Goal: Information Seeking & Learning: Understand process/instructions

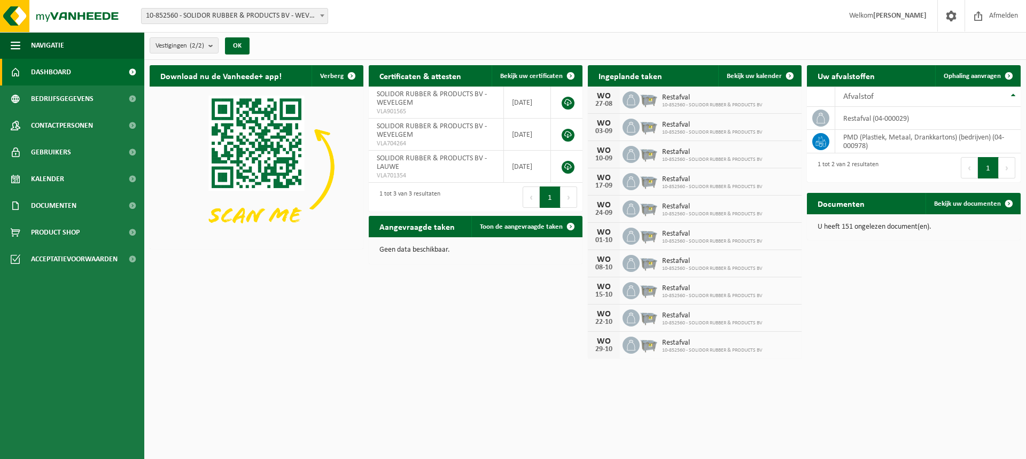
click at [513, 333] on div "Download nu de Vanheede+ app! Verberg Certificaten & attesten Bekijk uw certifi…" at bounding box center [585, 212] width 876 height 304
click at [132, 204] on span at bounding box center [132, 205] width 24 height 27
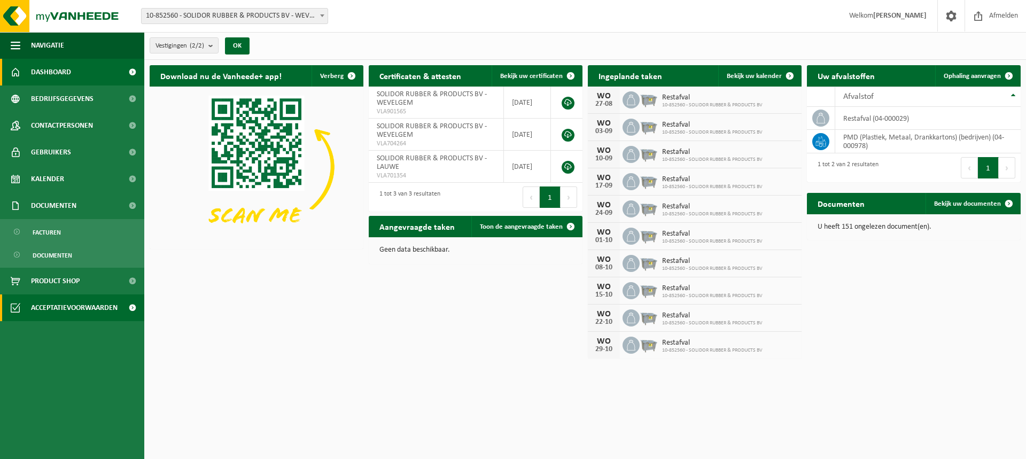
click at [127, 308] on span at bounding box center [132, 307] width 24 height 27
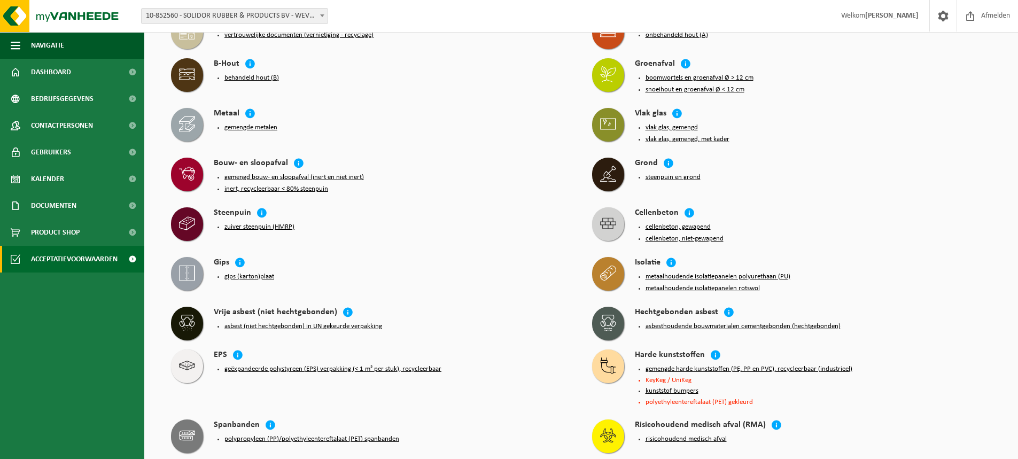
scroll to position [428, 0]
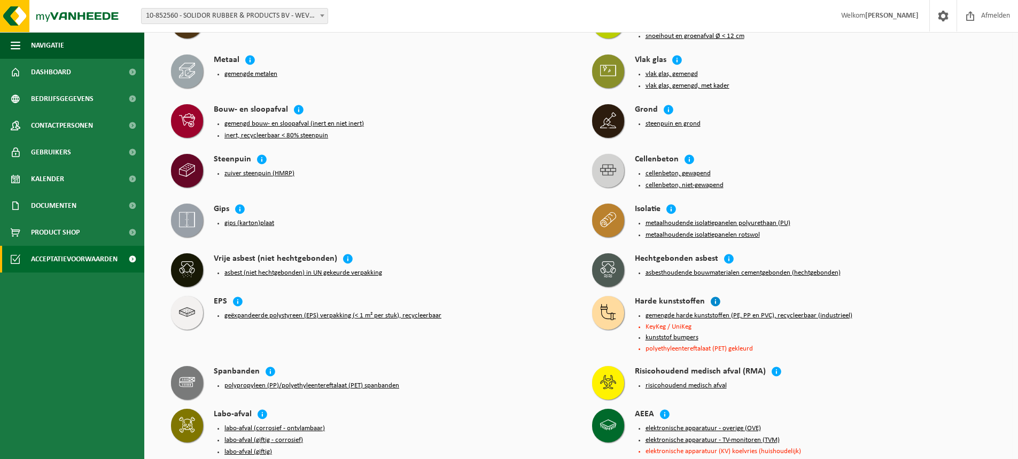
click at [710, 296] on icon at bounding box center [715, 301] width 11 height 11
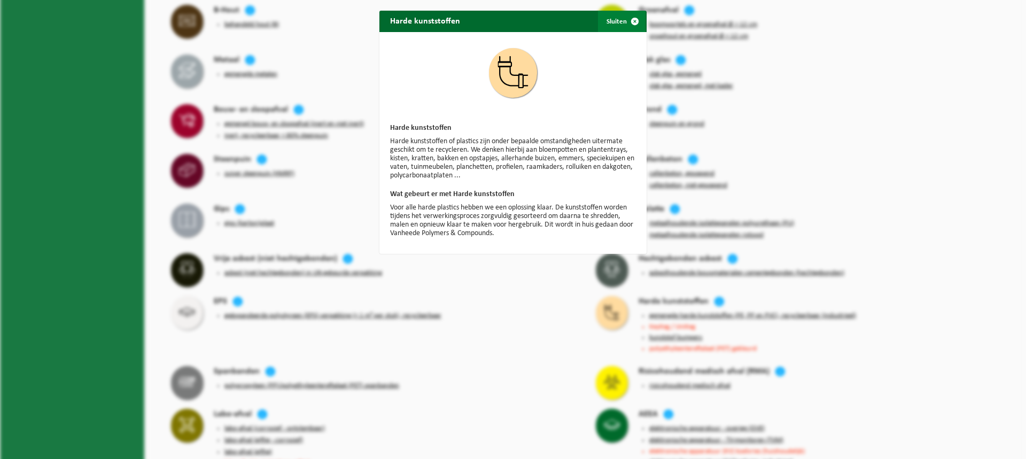
drag, startPoint x: 633, startPoint y: 22, endPoint x: 649, endPoint y: 65, distance: 45.7
click at [633, 22] on span "button" at bounding box center [634, 21] width 21 height 21
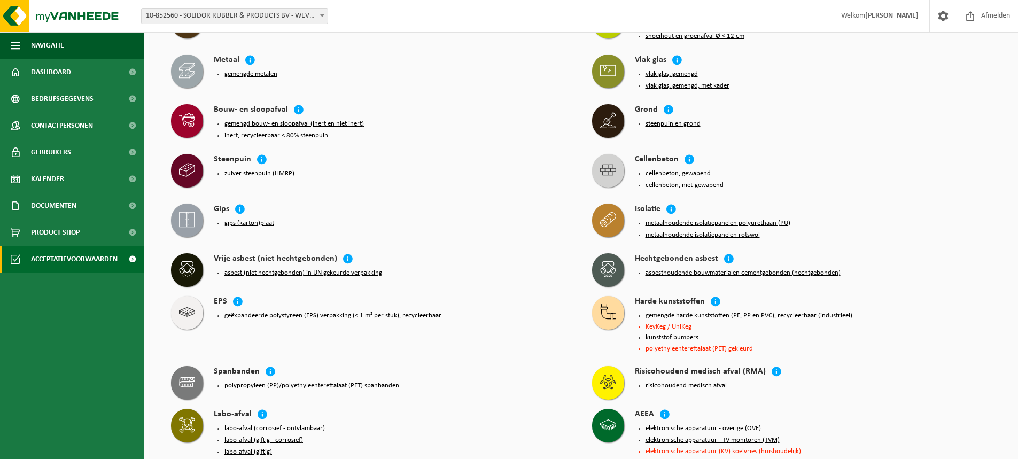
click at [614, 304] on icon at bounding box center [608, 312] width 16 height 16
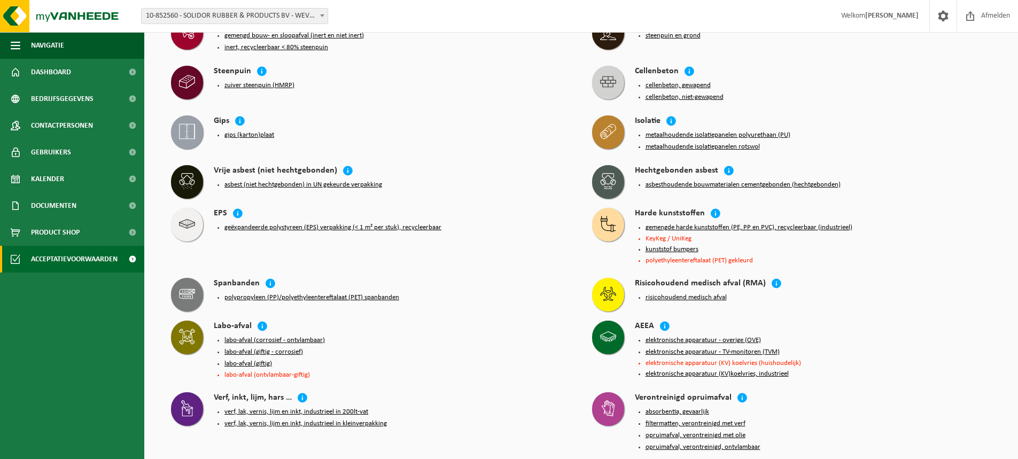
scroll to position [195, 0]
